Goal: Task Accomplishment & Management: Use online tool/utility

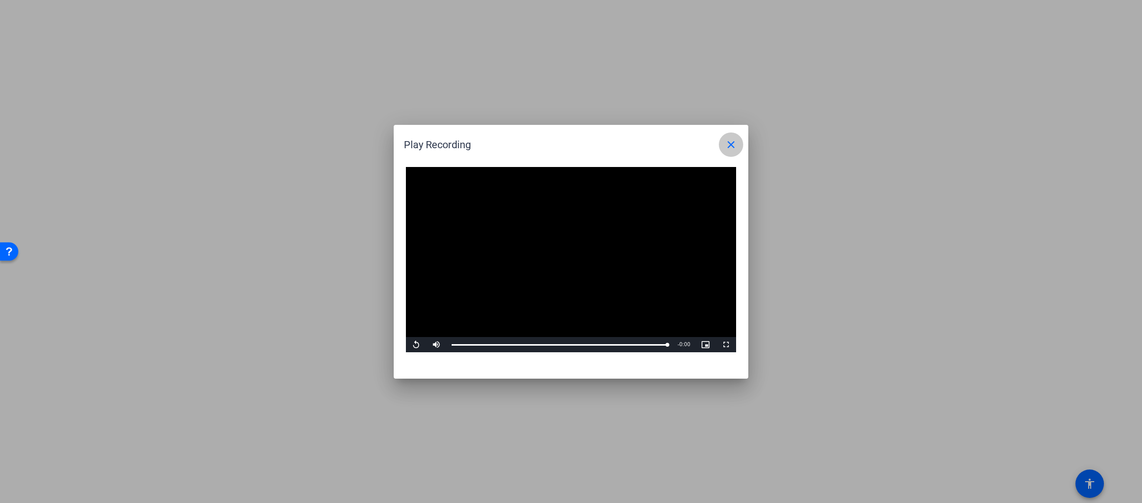
click at [731, 145] on mat-icon "close" at bounding box center [731, 145] width 12 height 12
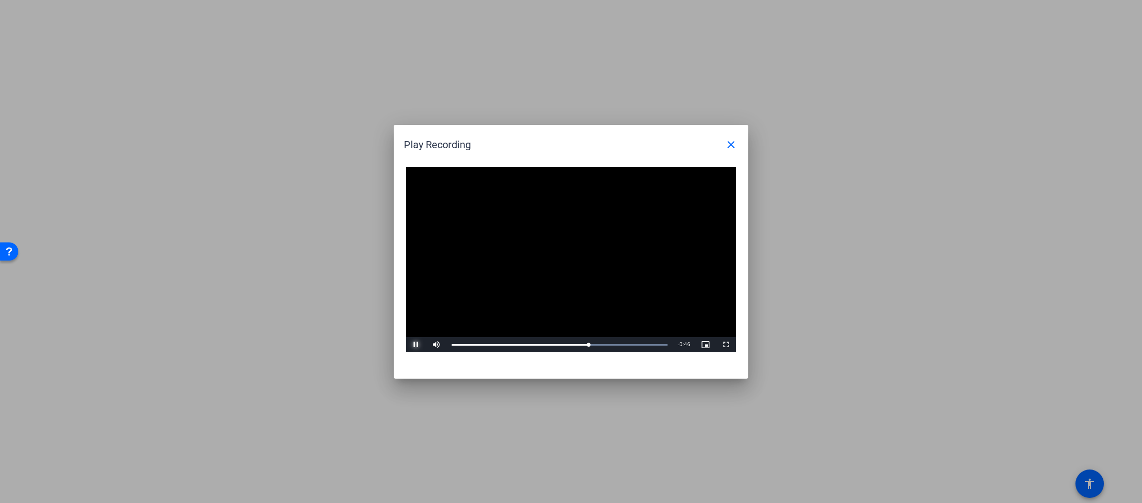
click at [414, 345] on span "Video Player" at bounding box center [416, 345] width 20 height 0
click at [731, 143] on mat-icon "close" at bounding box center [731, 145] width 12 height 12
